Goal: Task Accomplishment & Management: Complete application form

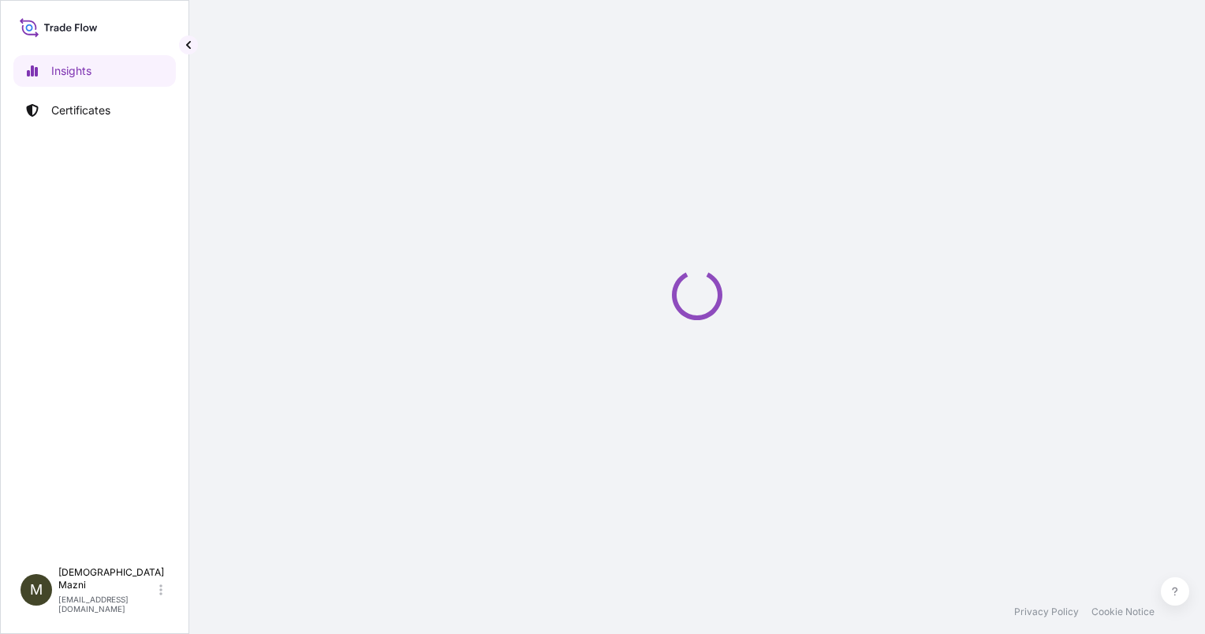
select select "2025"
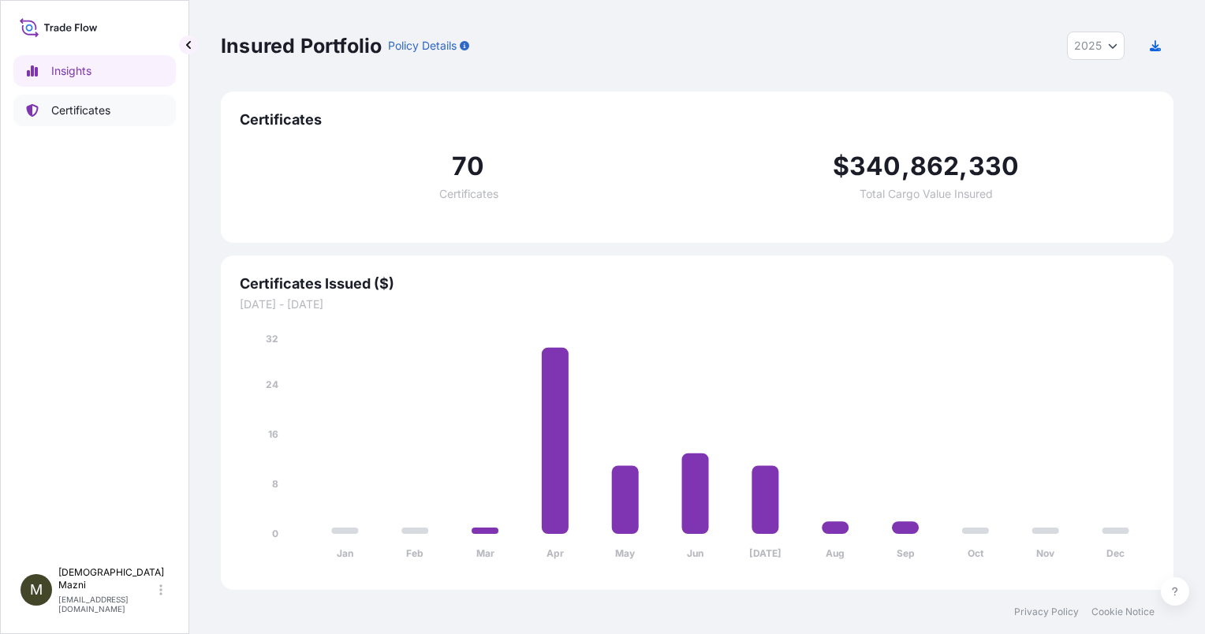
click at [87, 106] on p "Certificates" at bounding box center [80, 111] width 59 height 16
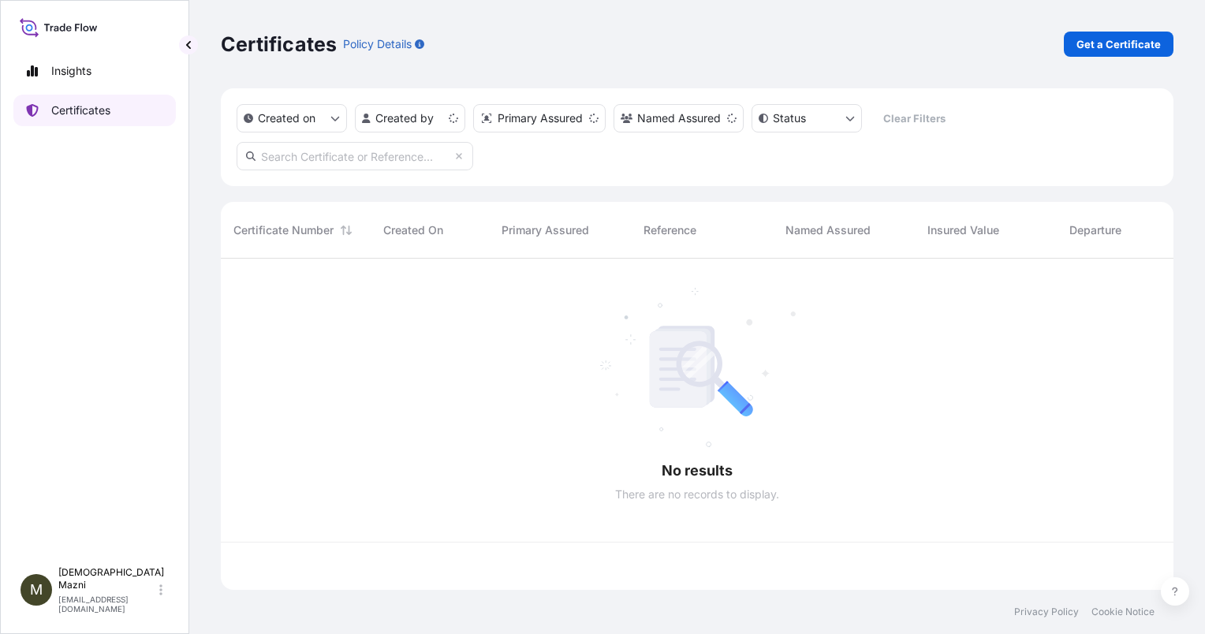
scroll to position [328, 940]
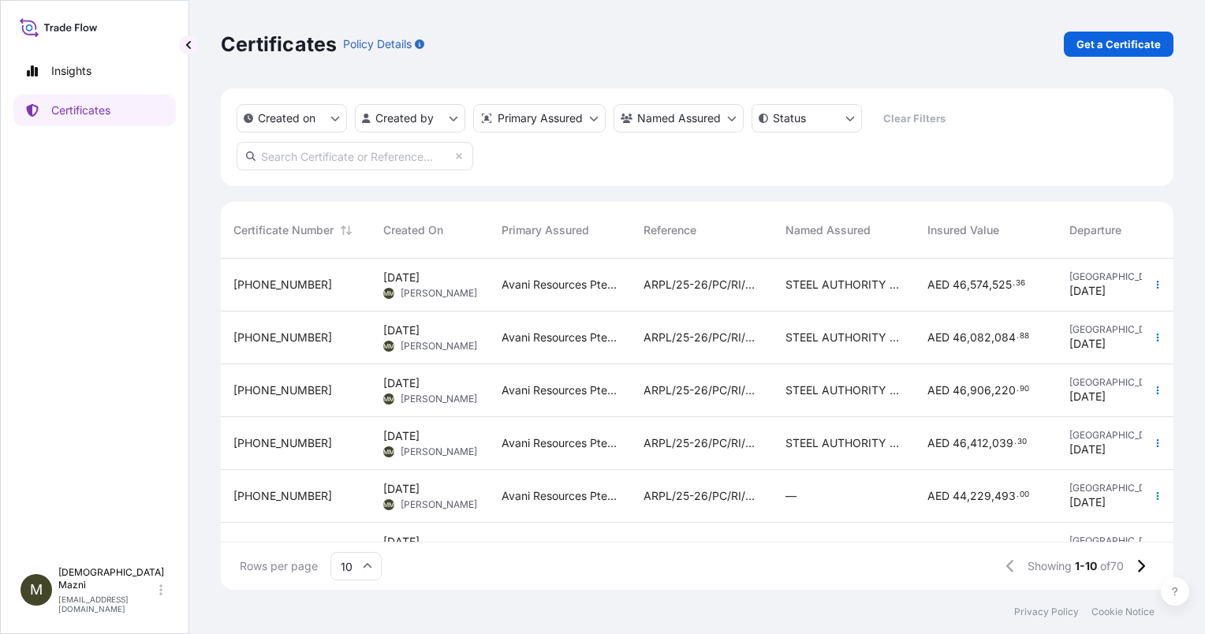
click at [260, 285] on span "[PHONE_NUMBER]" at bounding box center [282, 285] width 99 height 16
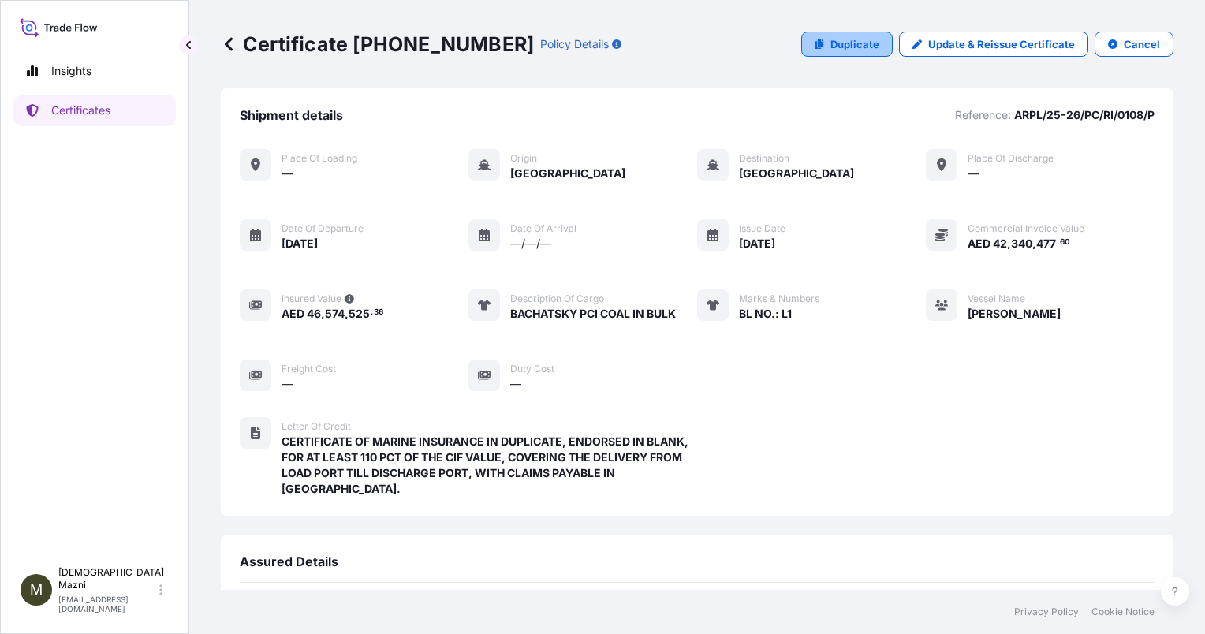
click at [840, 46] on p "Duplicate" at bounding box center [854, 44] width 49 height 16
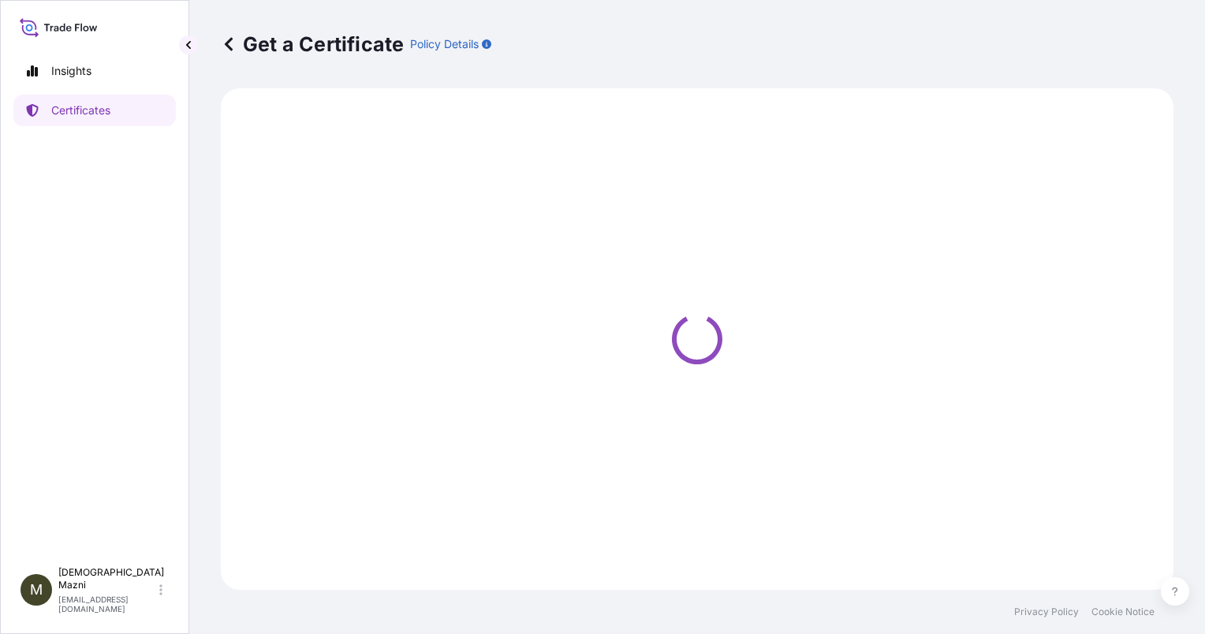
select select "Sea"
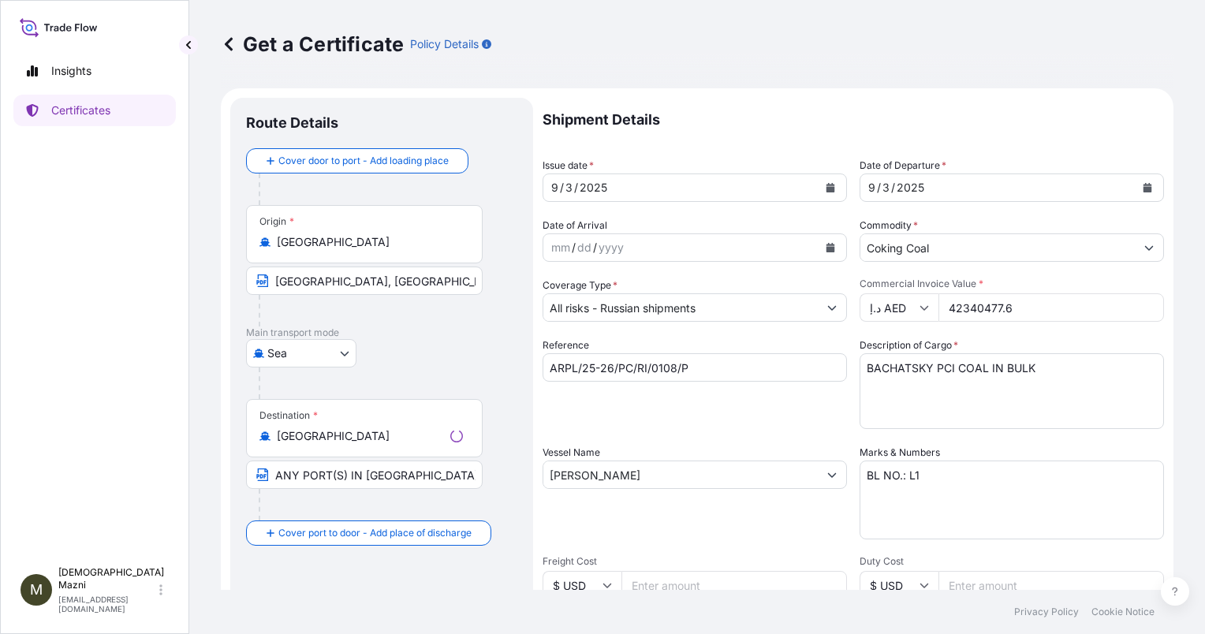
select select "31988"
click at [307, 273] on input "[GEOGRAPHIC_DATA], [GEOGRAPHIC_DATA]" at bounding box center [364, 281] width 237 height 28
type input "VANINO PORT, [GEOGRAPHIC_DATA]"
click at [622, 182] on div "[DATE]" at bounding box center [680, 187] width 274 height 28
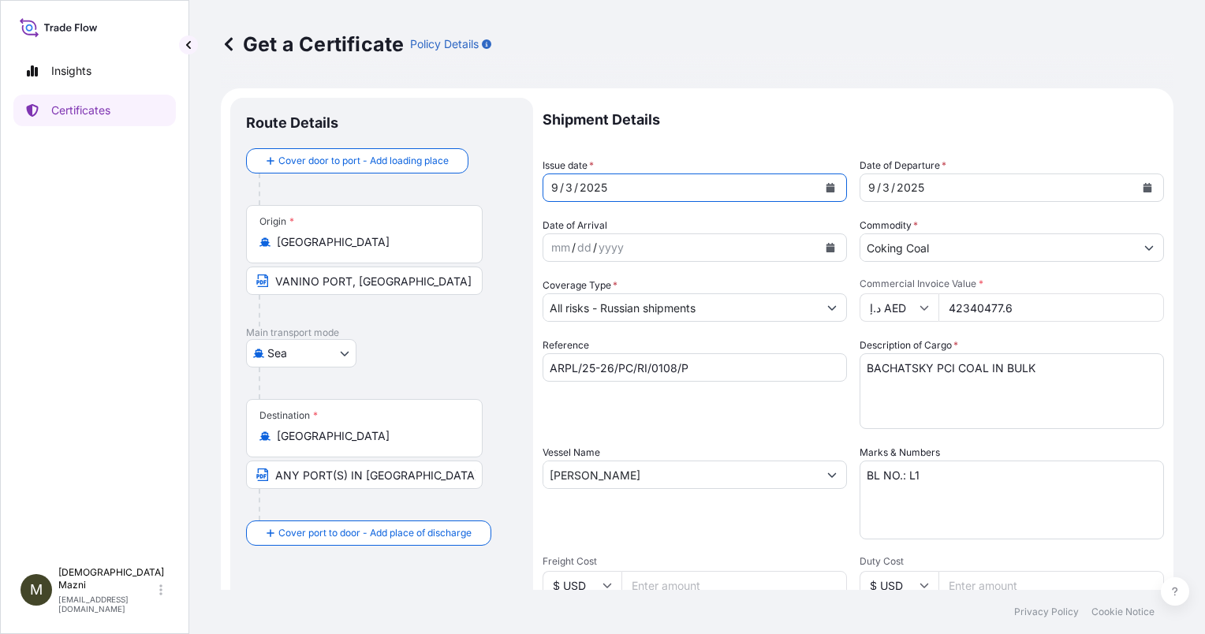
click at [818, 189] on button "Calendar" at bounding box center [830, 187] width 25 height 25
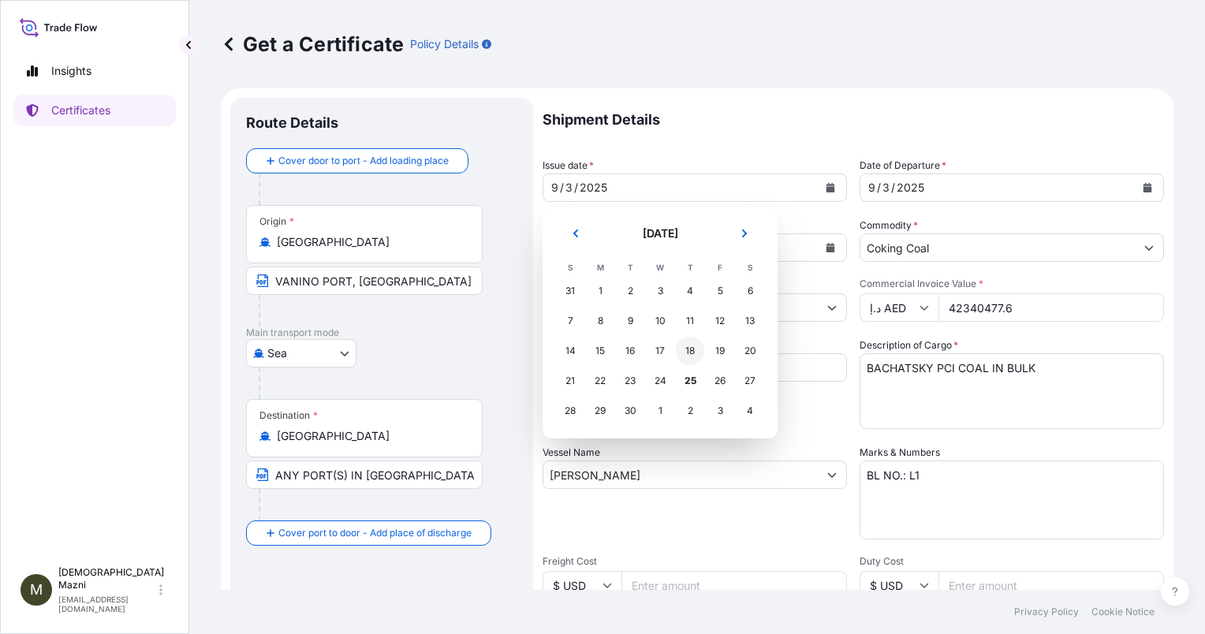
click at [690, 350] on div "18" at bounding box center [690, 351] width 28 height 28
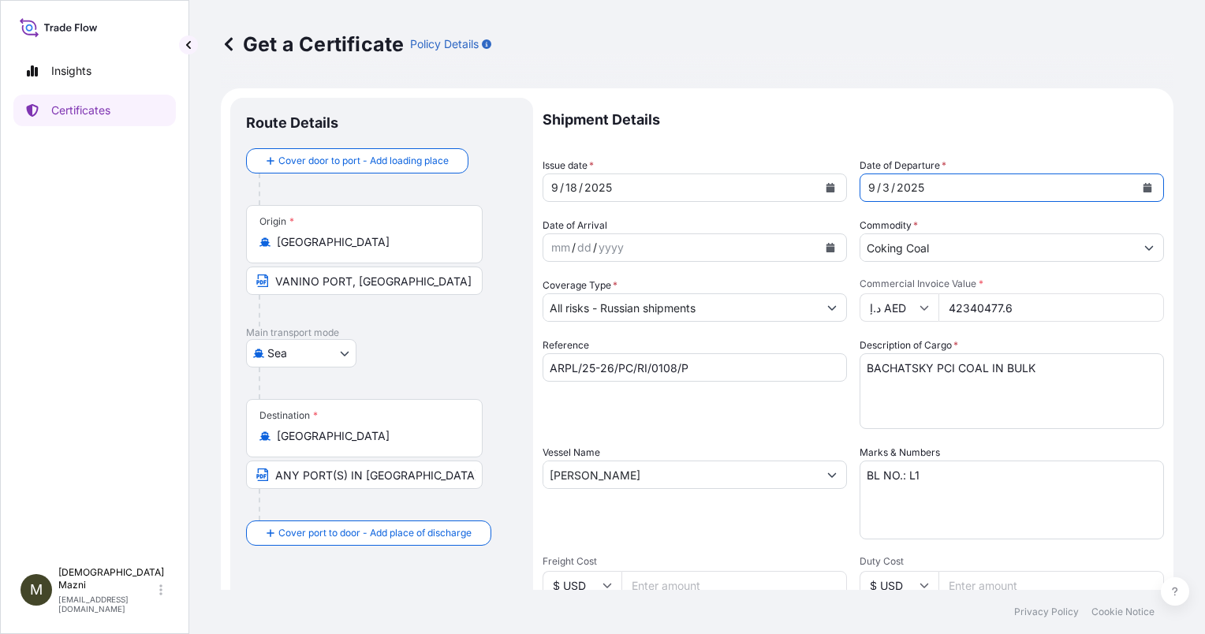
click at [932, 187] on div "[DATE]" at bounding box center [997, 187] width 274 height 28
click at [1143, 183] on icon "Calendar" at bounding box center [1147, 187] width 9 height 9
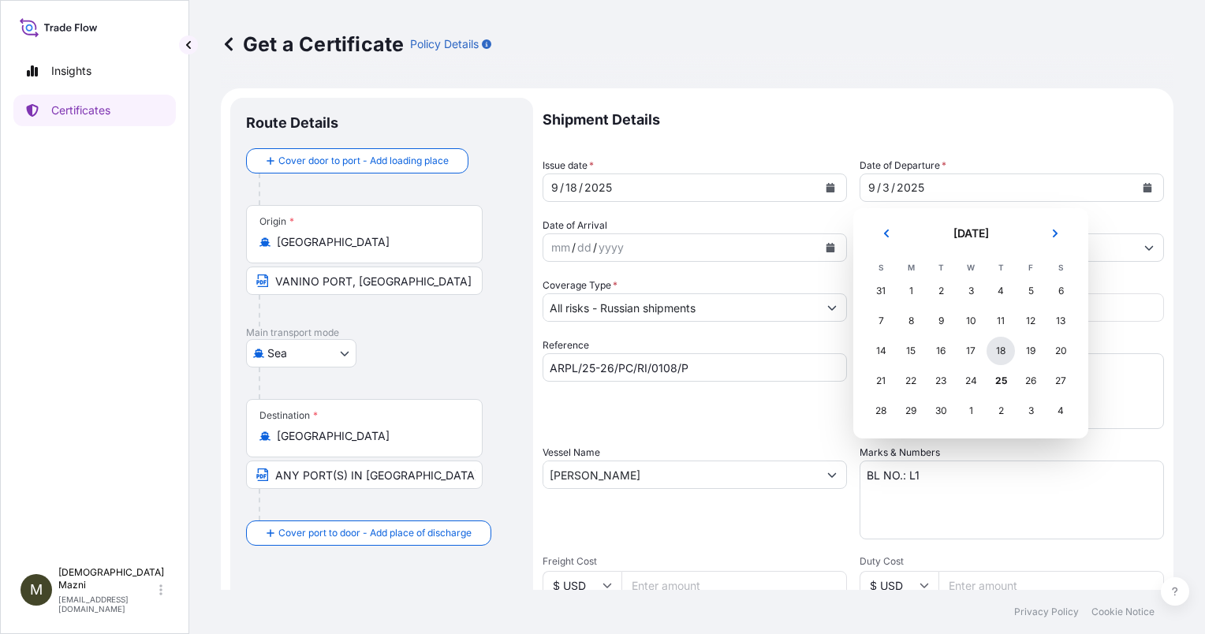
click at [994, 347] on div "18" at bounding box center [1000, 351] width 28 height 28
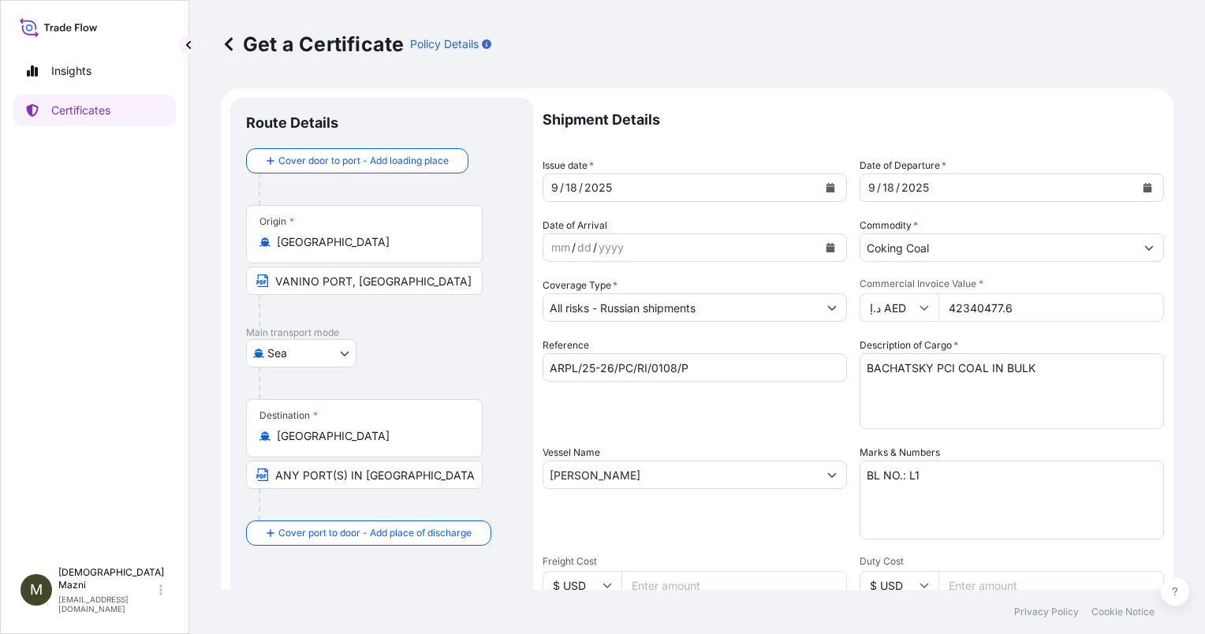
drag, startPoint x: 1046, startPoint y: 304, endPoint x: 830, endPoint y: 322, distance: 216.8
click at [830, 322] on div "Shipment Details Issue date * [DATE] Date of Departure * [DATE] Date of Arrival…" at bounding box center [853, 533] width 621 height 871
type input "40446952.50"
click at [776, 364] on input "ARPL/25-26/PC/RI/0108/P" at bounding box center [695, 367] width 304 height 28
click at [673, 367] on input "ARPL/25-26/PC/RI/0108/P" at bounding box center [695, 367] width 304 height 28
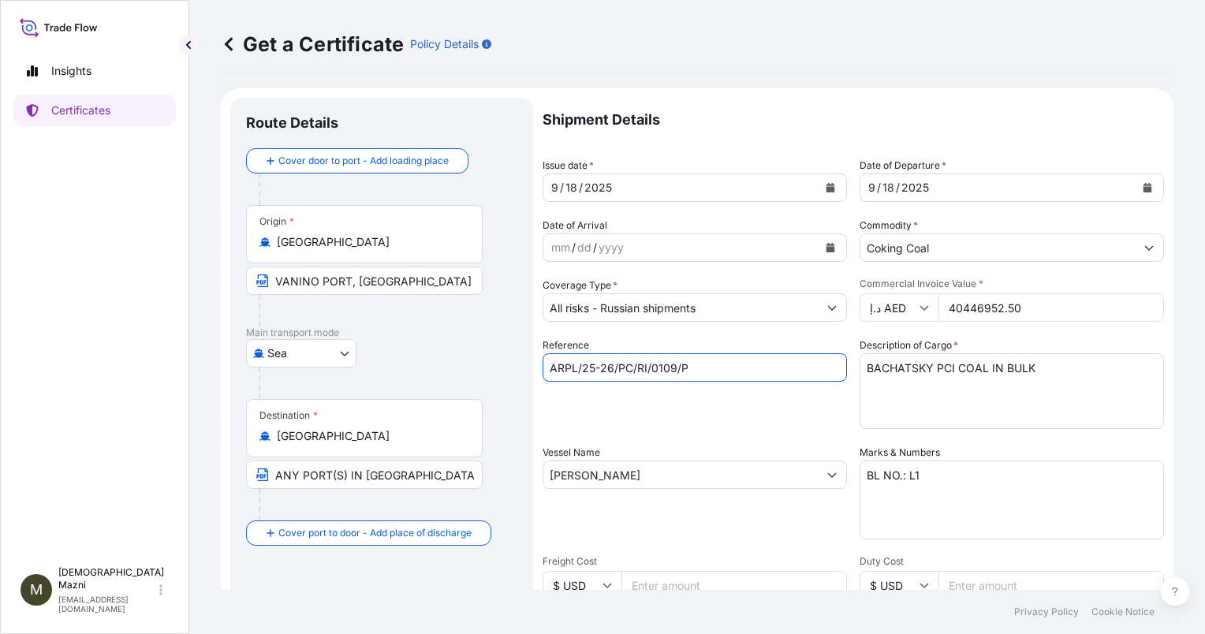
type input "ARPL/25-26/PC/RI/0109/P"
click at [907, 472] on textarea "BL NO.: L1" at bounding box center [1012, 500] width 304 height 79
type textarea "BL NO.: 1"
click at [713, 468] on input "[PERSON_NAME]" at bounding box center [680, 475] width 274 height 28
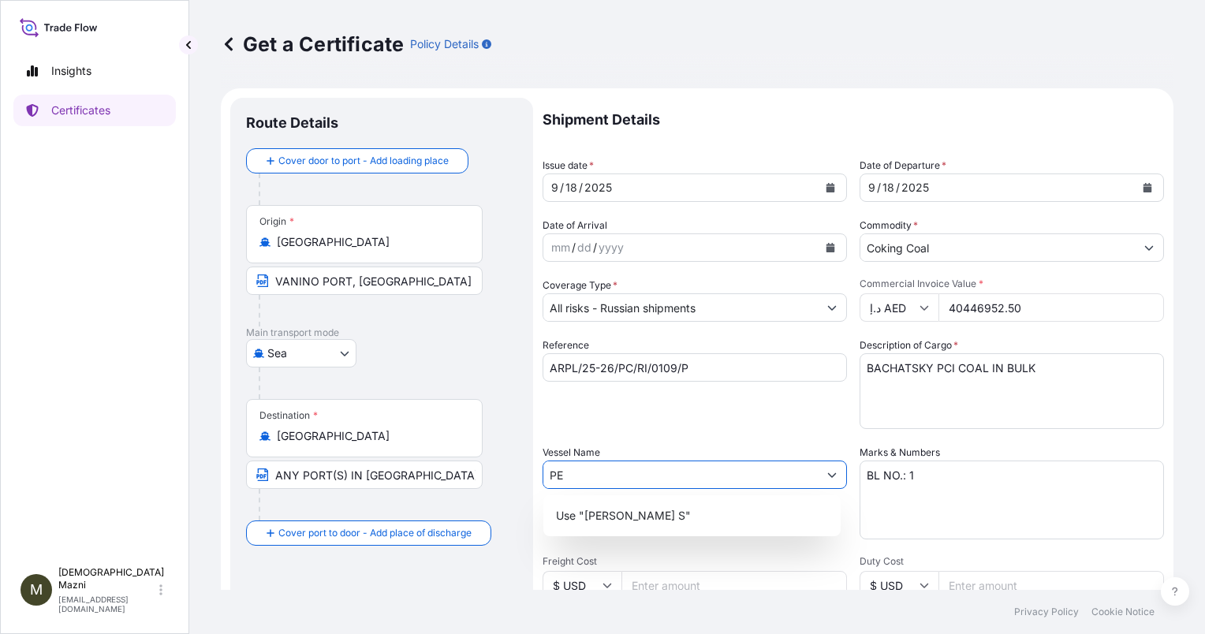
type input "P"
click at [683, 518] on div "Use "FANTASEA"" at bounding box center [692, 516] width 285 height 28
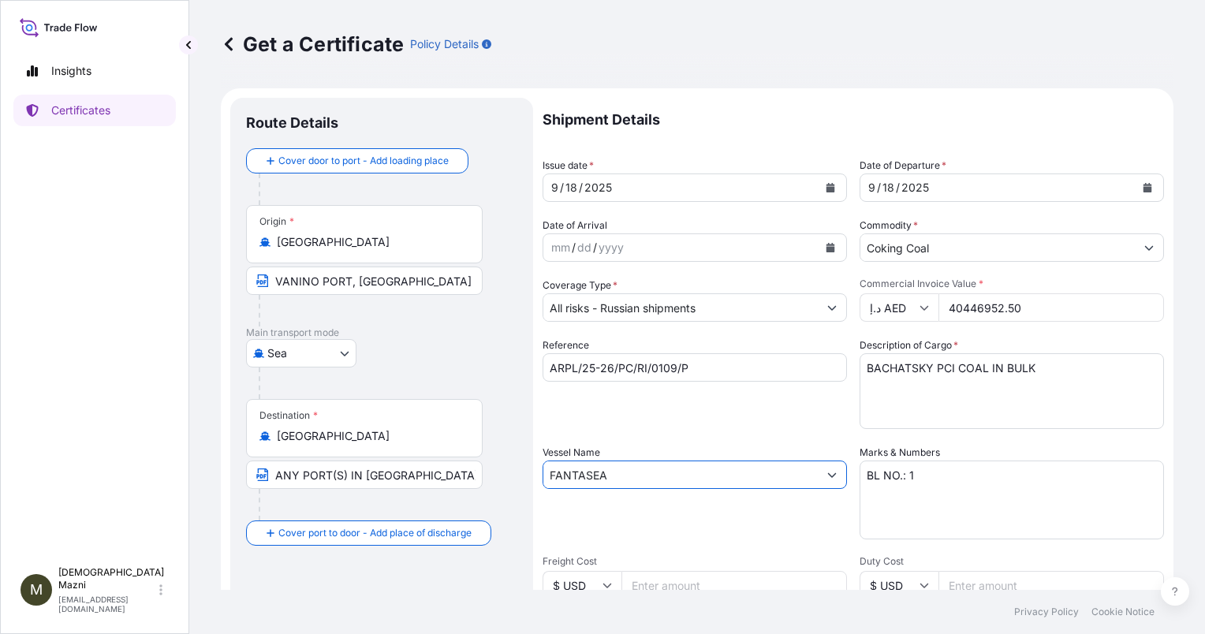
scroll to position [432, 0]
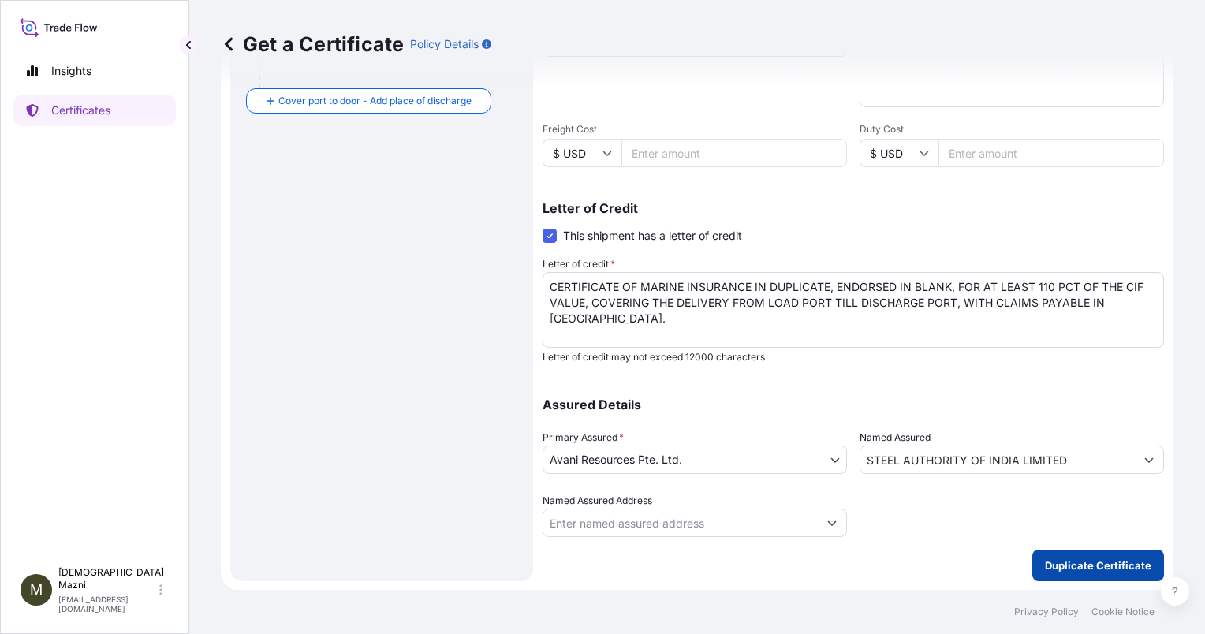
type input "FANTASEA"
click at [1052, 565] on p "Duplicate Certificate" at bounding box center [1098, 565] width 106 height 16
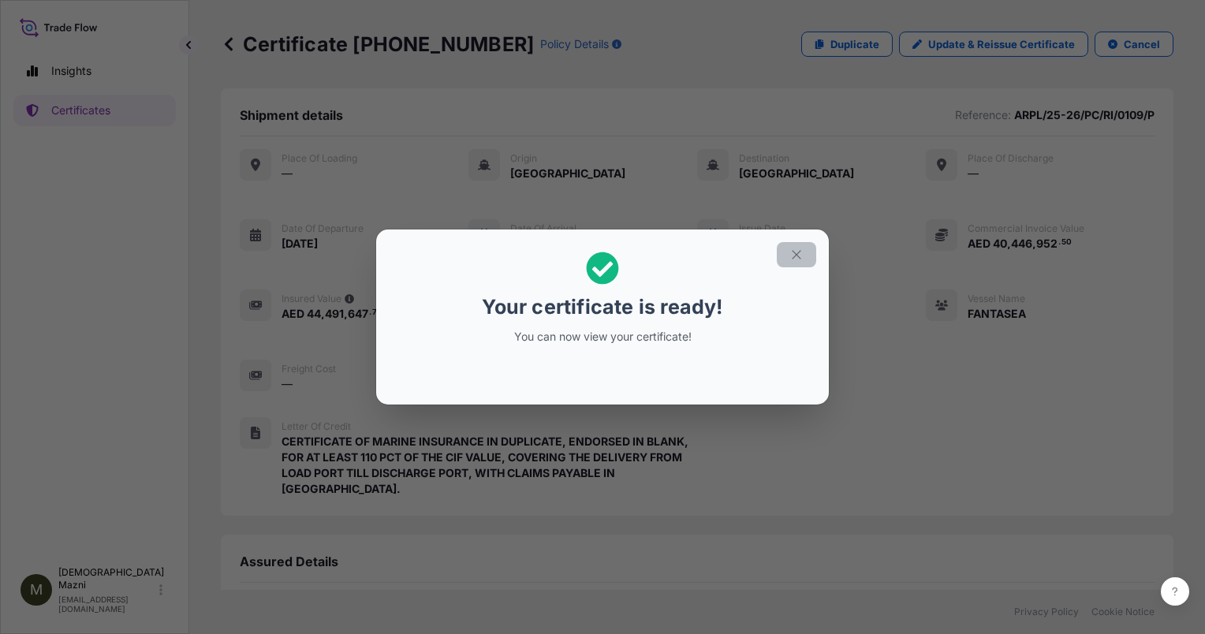
click at [793, 259] on icon "button" at bounding box center [796, 255] width 14 height 14
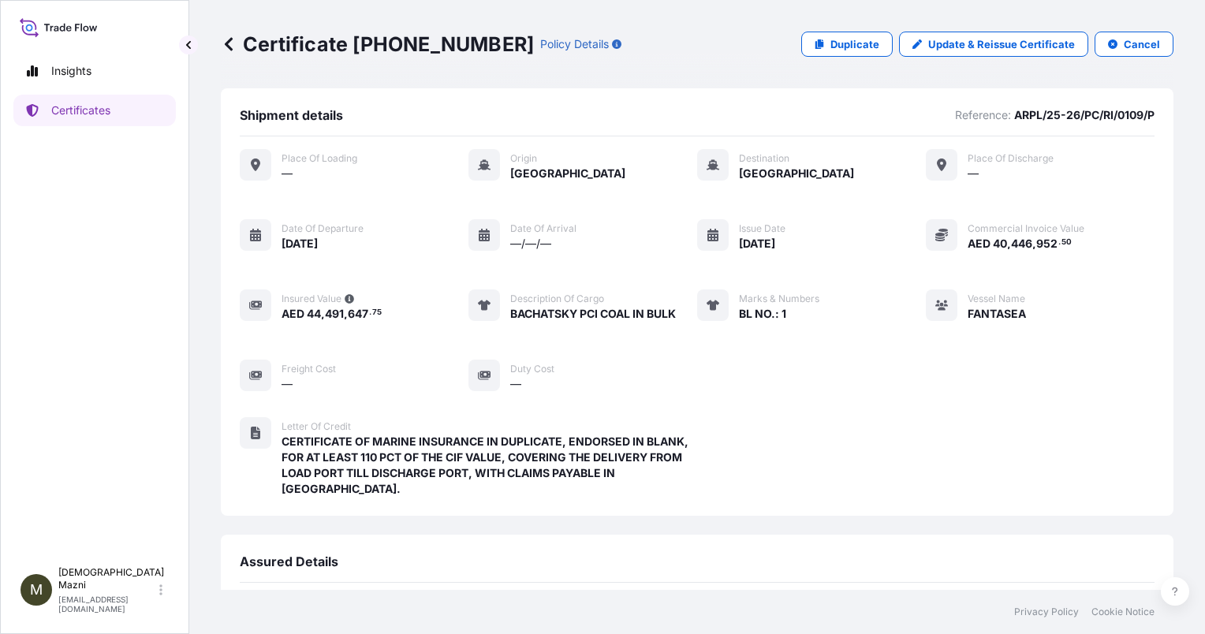
scroll to position [233, 0]
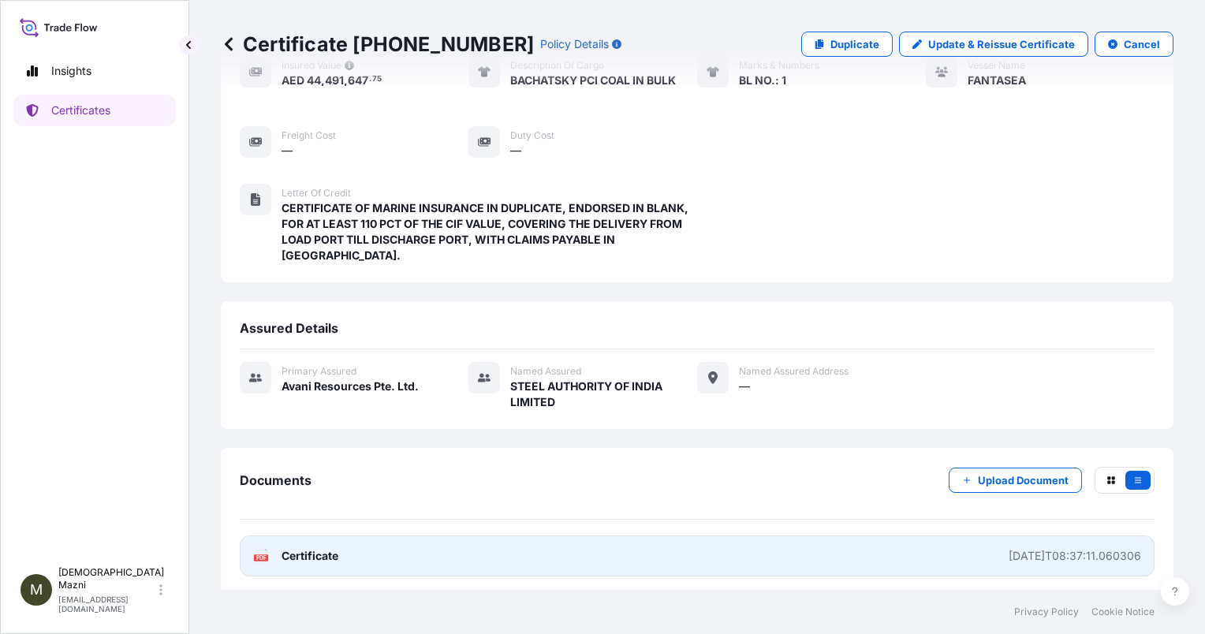
click at [1051, 552] on div "[DATE]T08:37:11.060306" at bounding box center [1075, 556] width 132 height 16
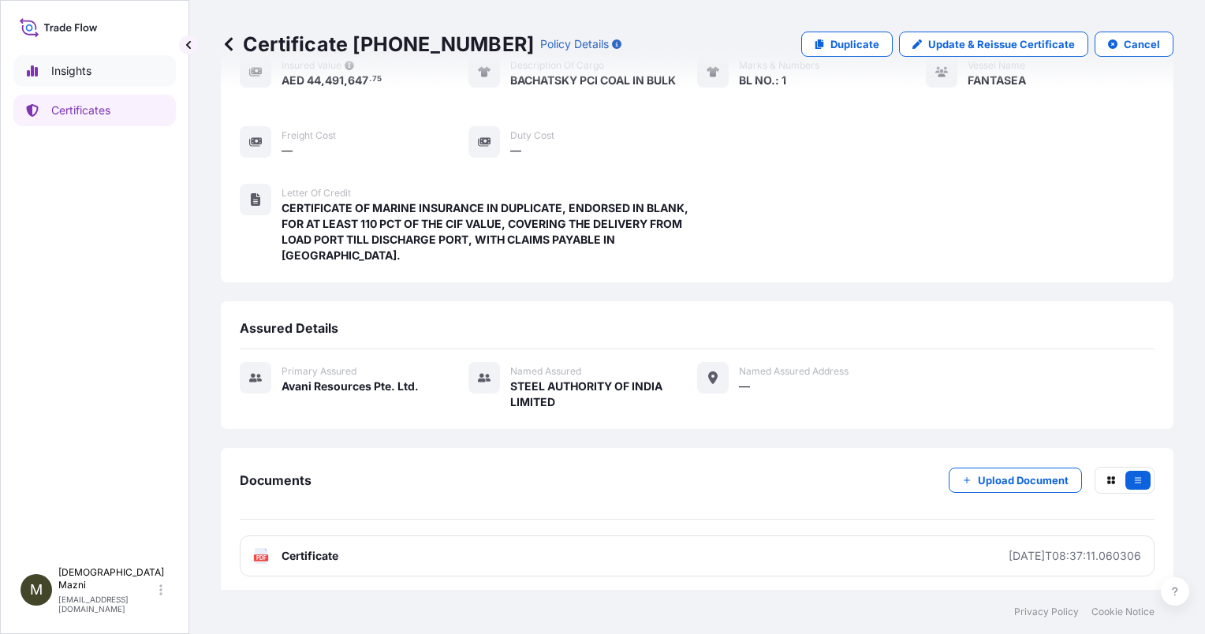
click at [70, 75] on p "Insights" at bounding box center [71, 71] width 40 height 16
select select "2025"
